Goal: Communication & Community: Answer question/provide support

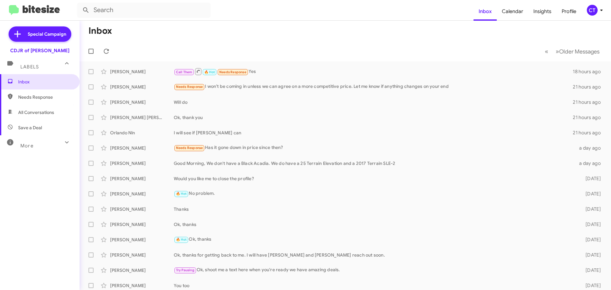
click at [599, 11] on icon at bounding box center [601, 10] width 8 height 8
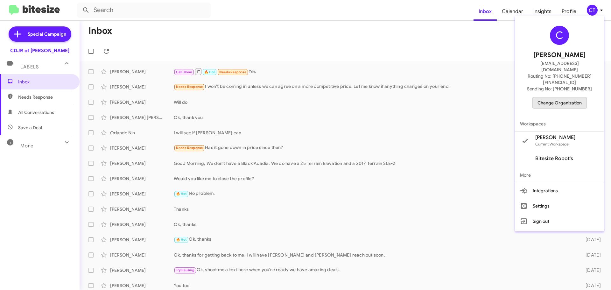
click at [569, 97] on span "Change Organization" at bounding box center [559, 102] width 44 height 11
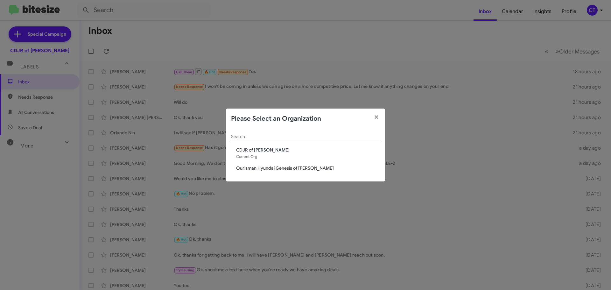
click at [247, 168] on span "Ourisman Hyundai Genesis of [PERSON_NAME]" at bounding box center [308, 168] width 144 height 6
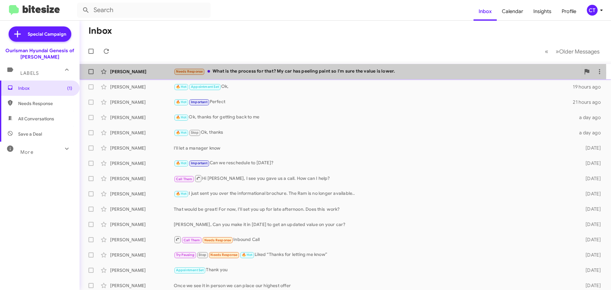
click at [270, 73] on div "Needs Response What is the process for that? My car has peeling paint so I'm su…" at bounding box center [377, 71] width 406 height 7
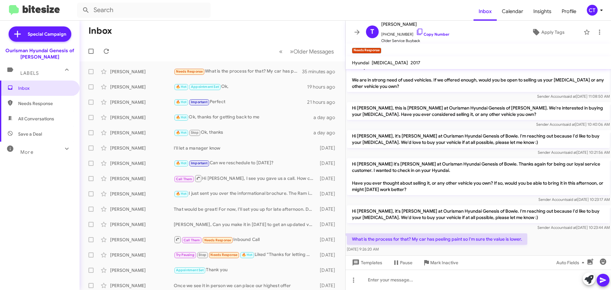
scroll to position [23, 0]
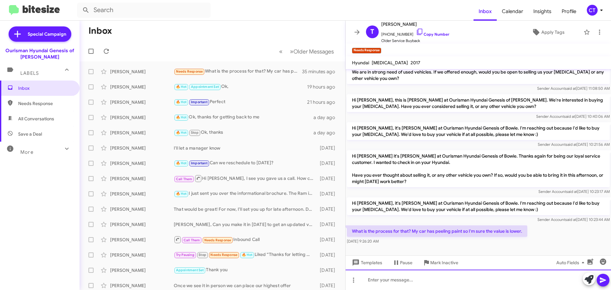
click at [398, 278] on div at bounding box center [477, 279] width 265 height 20
click at [424, 279] on div "We need you to bring in thecar. The appraisal takes 10-15 minutes" at bounding box center [477, 279] width 265 height 20
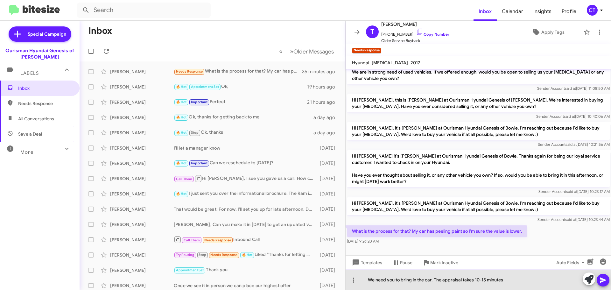
click at [520, 278] on div "We need you to bring in the car. The appraisal takes 10-15 minutes" at bounding box center [477, 279] width 265 height 20
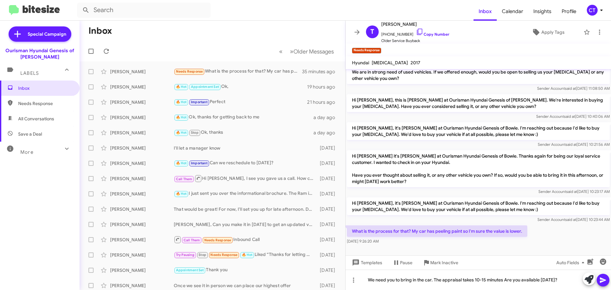
click at [605, 280] on icon at bounding box center [603, 280] width 8 height 8
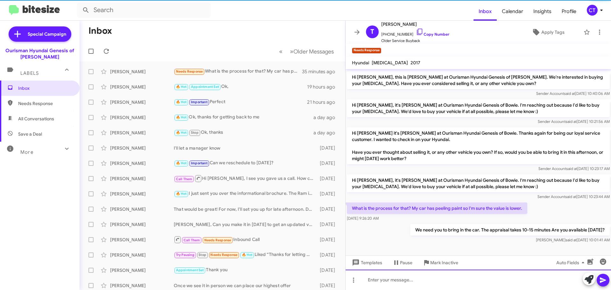
scroll to position [46, 0]
